Goal: Check status: Check status

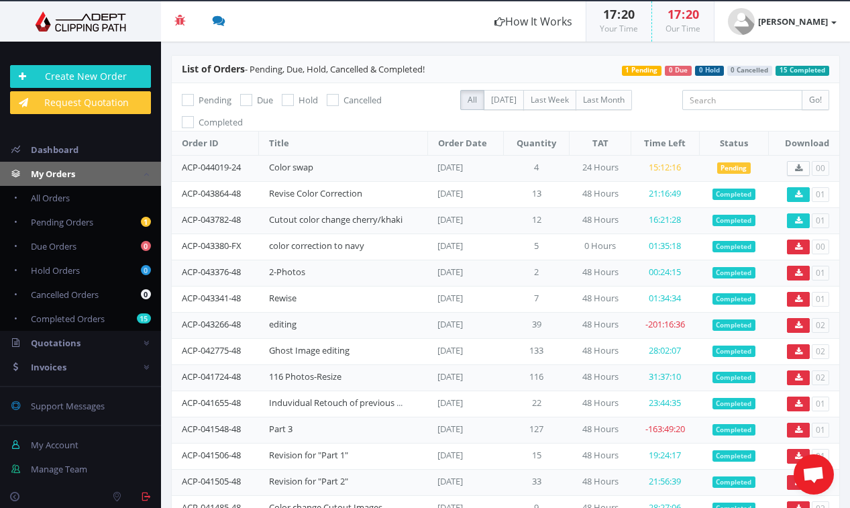
scroll to position [13, 0]
click at [49, 171] on span "My Orders" at bounding box center [53, 174] width 44 height 12
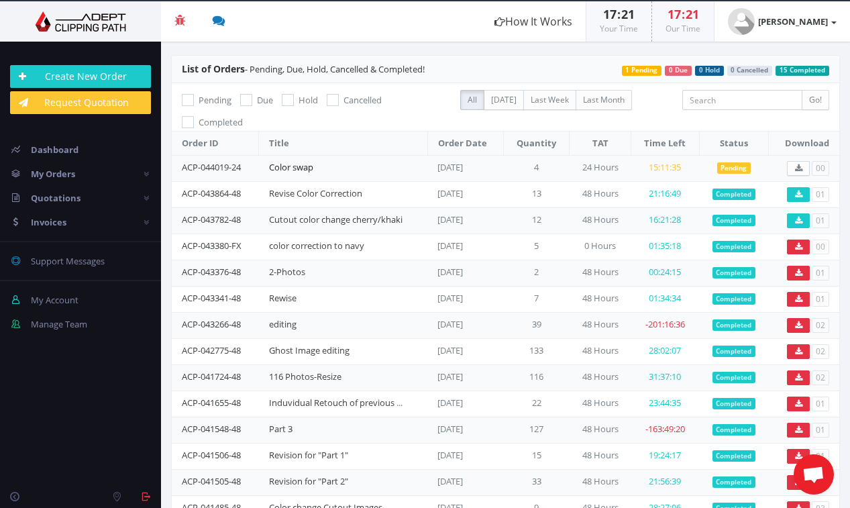
click at [275, 171] on link "Color swap" at bounding box center [291, 167] width 44 height 12
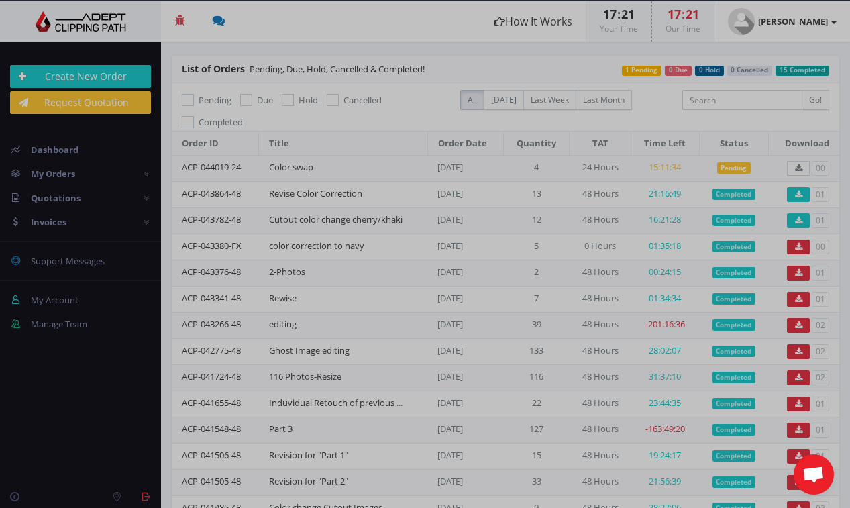
click at [56, 150] on div at bounding box center [425, 254] width 850 height 508
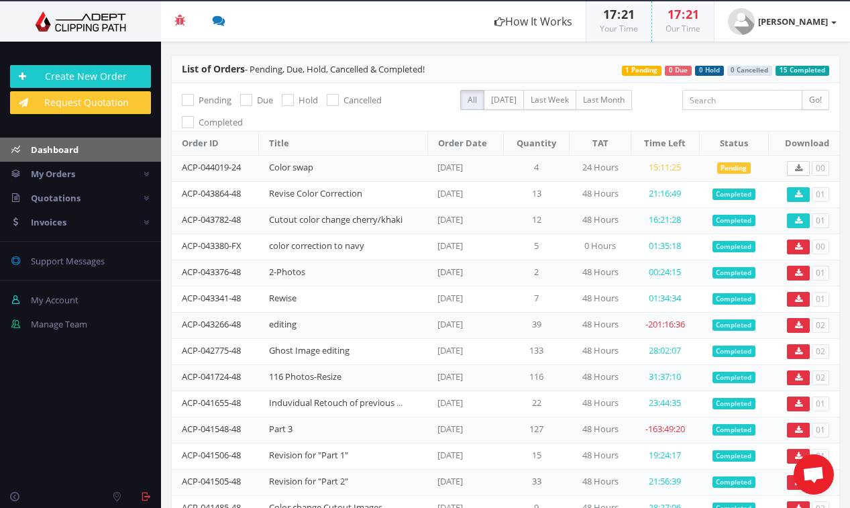
click at [50, 149] on span "Dashboard" at bounding box center [55, 150] width 48 height 12
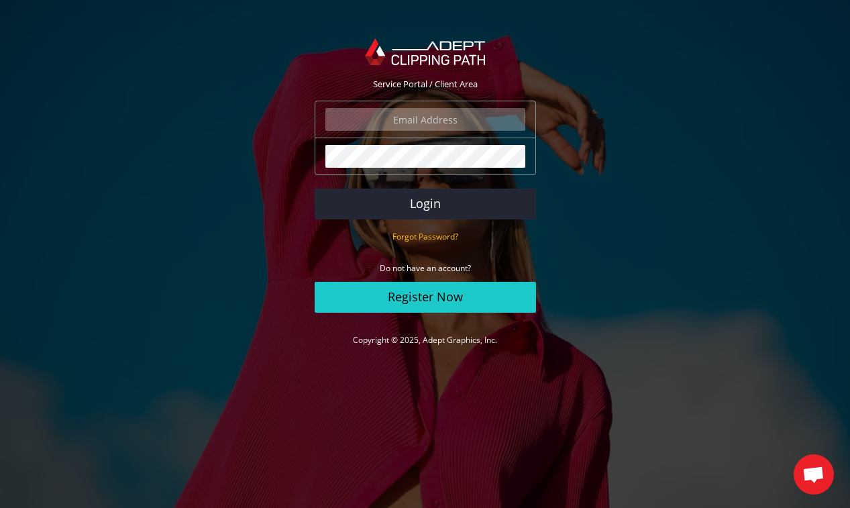
scroll to position [13, 0]
click at [429, 116] on input "email" at bounding box center [425, 119] width 200 height 23
click at [620, 152] on section "Service Portal / Client Area in The login field is required. The password field…" at bounding box center [425, 193] width 850 height 346
click at [484, 130] on div "in The login field is required." at bounding box center [425, 120] width 221 height 38
click at [457, 115] on input "in" at bounding box center [425, 119] width 200 height 23
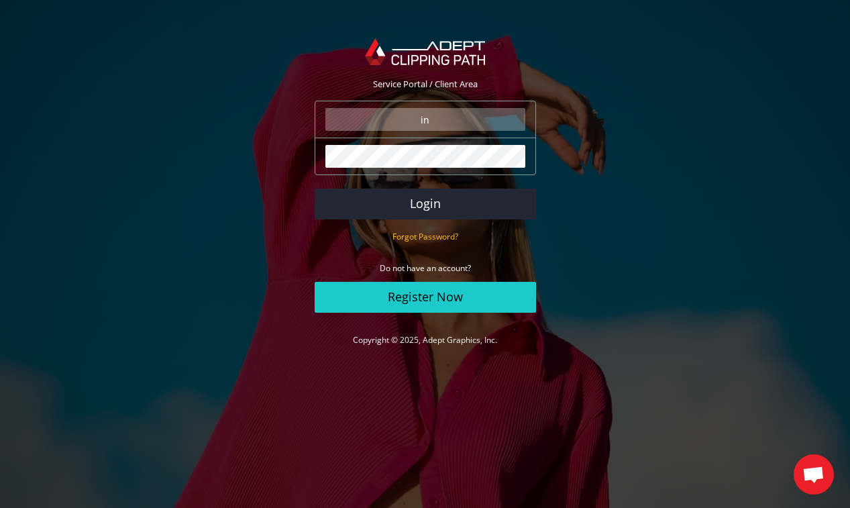
type input "[EMAIL_ADDRESS][DOMAIN_NAME]"
click at [411, 127] on input "email" at bounding box center [425, 119] width 200 height 23
type input "[EMAIL_ADDRESS][DOMAIN_NAME]"
click at [462, 199] on button "Login" at bounding box center [425, 204] width 221 height 31
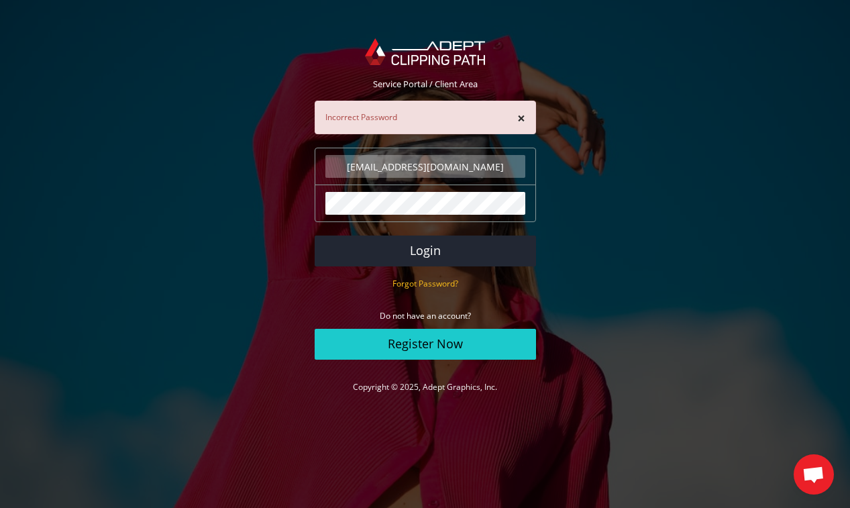
scroll to position [13, 0]
click at [432, 249] on button "Login" at bounding box center [425, 251] width 221 height 31
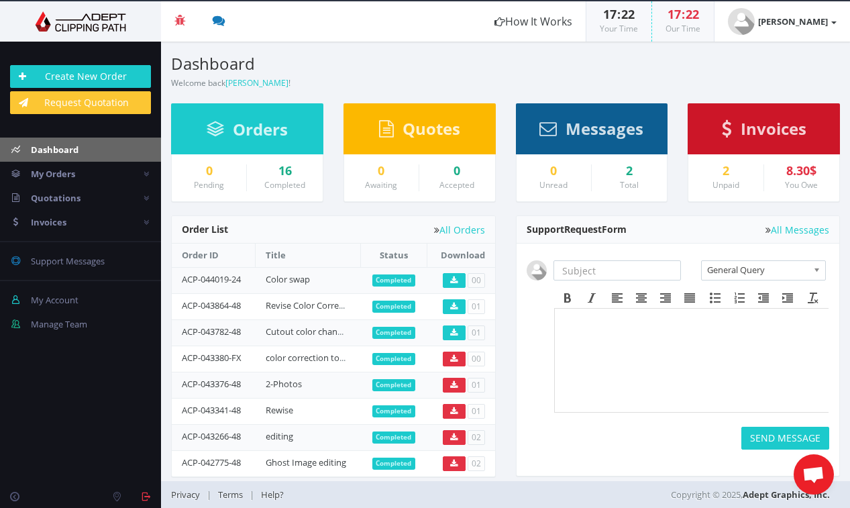
scroll to position [13, 0]
click at [450, 279] on icon at bounding box center [453, 280] width 7 height 8
